Goal: Communication & Community: Answer question/provide support

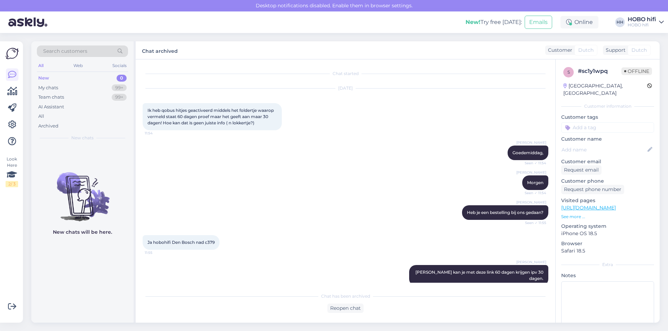
scroll to position [798, 0]
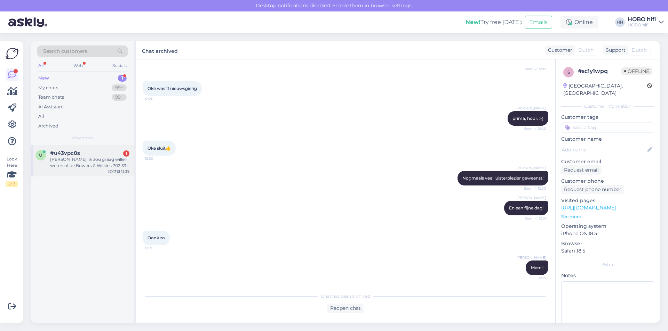
click at [88, 165] on div "[PERSON_NAME], ik zou graag willen weten of de Bowers & Wilkins 702 S3 goed te …" at bounding box center [89, 163] width 79 height 13
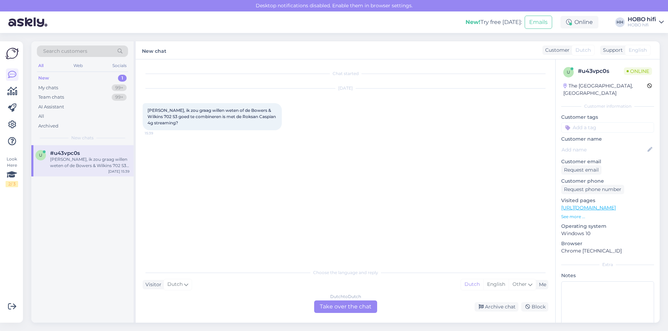
scroll to position [0, 0]
click at [346, 304] on div "Dutch to Dutch Take over the chat" at bounding box center [345, 307] width 63 height 13
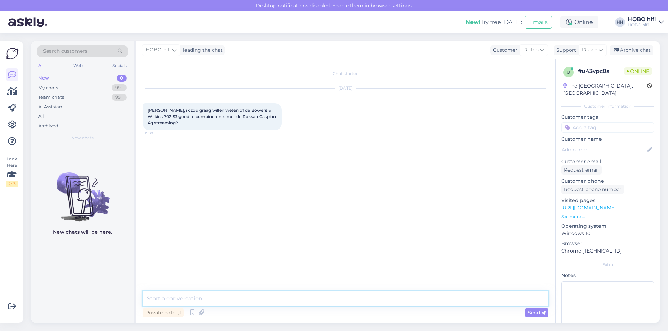
click at [205, 301] on textarea at bounding box center [346, 299] width 406 height 15
type textarea "Goedemiddag"
click at [540, 313] on span "Send" at bounding box center [537, 313] width 18 height 6
click at [210, 302] on textarea at bounding box center [346, 299] width 406 height 15
type textarea "Ja hoor, dat is zeker mogelijk."
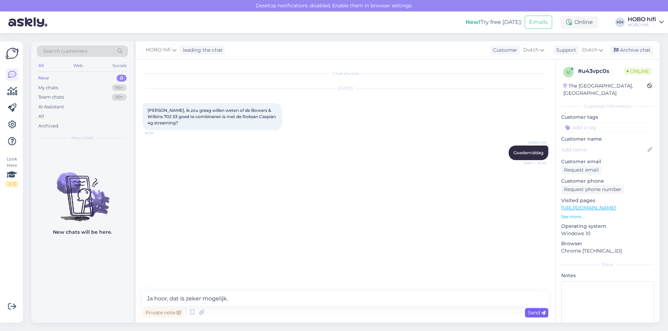
click at [536, 309] on div "Send" at bounding box center [536, 313] width 23 height 9
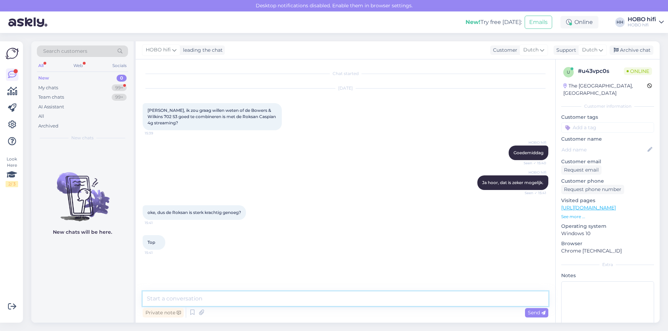
click at [225, 301] on textarea at bounding box center [346, 299] width 406 height 15
type textarea "O"
type textarea "B"
type textarea "Tenzij je op heel hoog volume wilt spelen, dan kun je beter een versterker neme…"
click at [531, 311] on span "Send" at bounding box center [537, 313] width 18 height 6
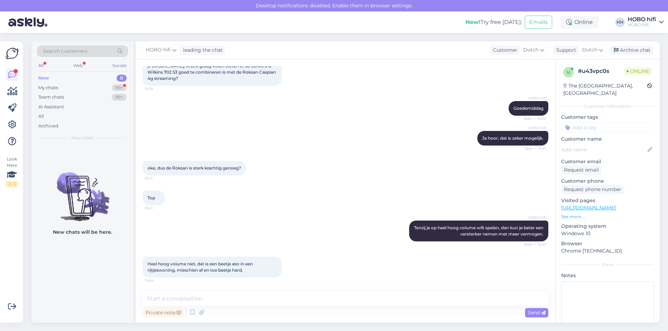
scroll to position [74, 0]
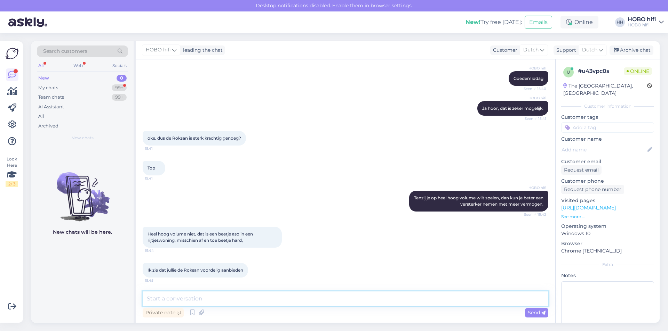
drag, startPoint x: 197, startPoint y: 302, endPoint x: 198, endPoint y: 298, distance: 3.5
click at [198, 299] on textarea at bounding box center [346, 299] width 406 height 15
click at [327, 298] on textarea "Je bedoelt waarschijnlijk het zwarte winkelmodel van Apedloor" at bounding box center [346, 299] width 406 height 15
type textarea "Je bedoelt waarschijnlijk het zwarte winkelmodel van [PERSON_NAME]?"
click at [538, 313] on span "Send" at bounding box center [537, 313] width 18 height 6
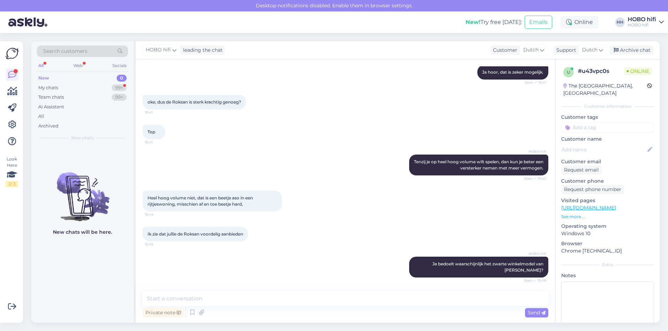
scroll to position [141, 0]
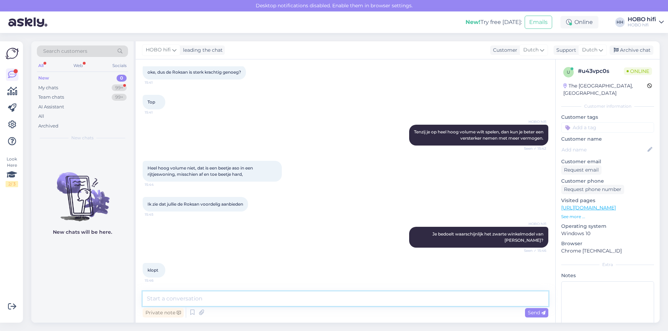
click at [221, 305] on textarea at bounding box center [346, 299] width 406 height 15
type textarea "Ok duidelijk. Zoals eerder aangeven levert deze versterker meestal voldoende ve…"
click at [529, 312] on span "Send" at bounding box center [537, 313] width 18 height 6
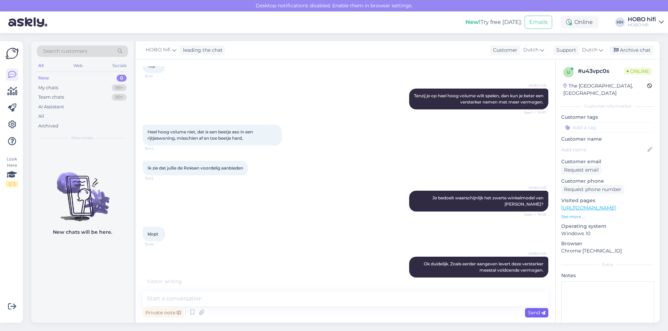
scroll to position [207, 0]
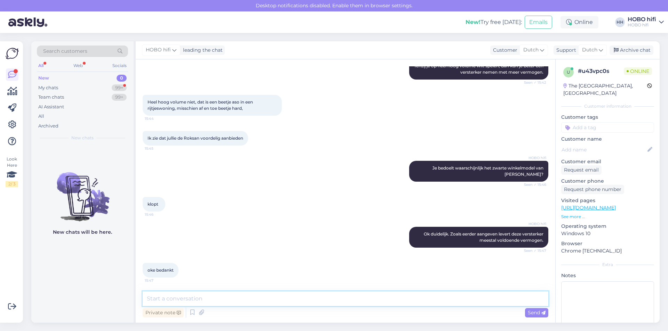
click at [189, 295] on textarea at bounding box center [346, 299] width 406 height 15
type textarea "Graag gedaan."
click at [536, 314] on span "Send" at bounding box center [537, 313] width 18 height 6
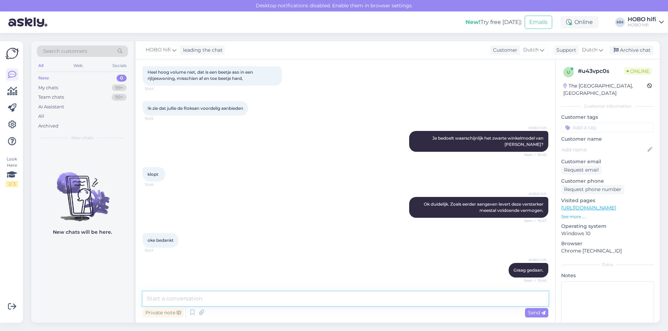
click at [217, 297] on textarea at bounding box center [346, 299] width 406 height 15
type textarea "Kan ik verder nog iets voor je betekenen?"
click at [540, 314] on span "Send" at bounding box center [537, 313] width 18 height 6
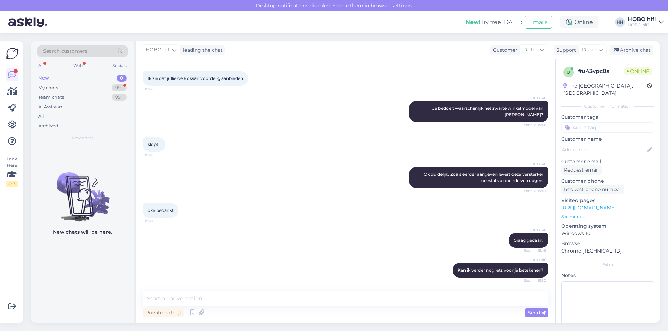
scroll to position [296, 0]
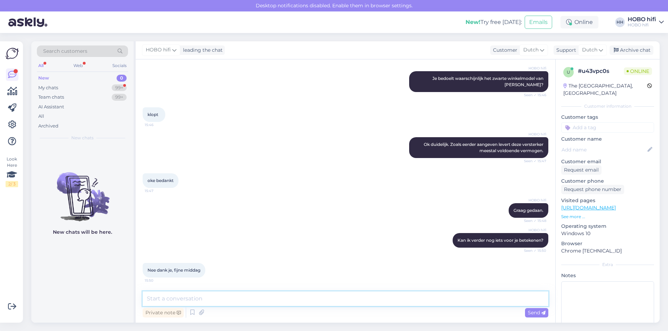
click at [171, 301] on textarea at bounding box center [346, 299] width 406 height 15
type textarea "Ok, graag gedaan. Jij ook nog een fijne middag."
